Goal: Go to known website: Access a specific website the user already knows

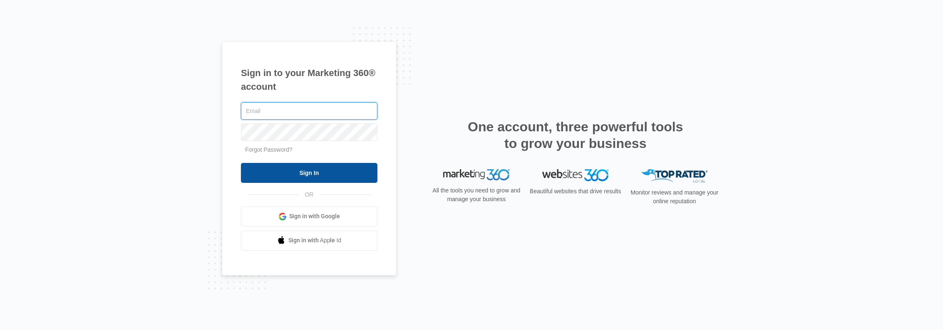
type input "[EMAIL_ADDRESS][DOMAIN_NAME]"
click at [301, 174] on input "Sign In" at bounding box center [309, 173] width 136 height 20
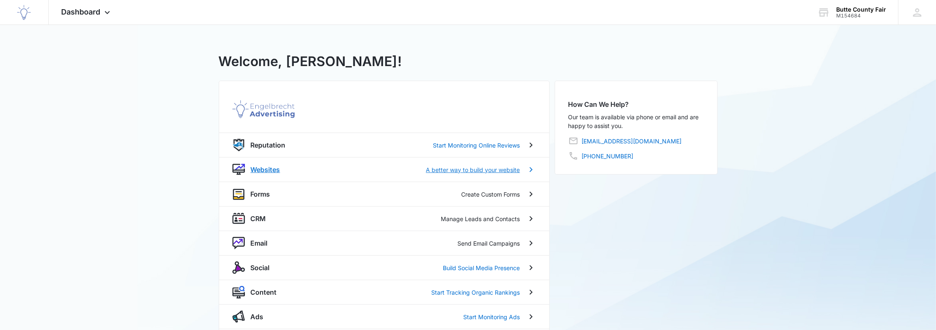
click at [275, 168] on p "Websites" at bounding box center [266, 170] width 30 height 10
